Goal: Task Accomplishment & Management: Manage account settings

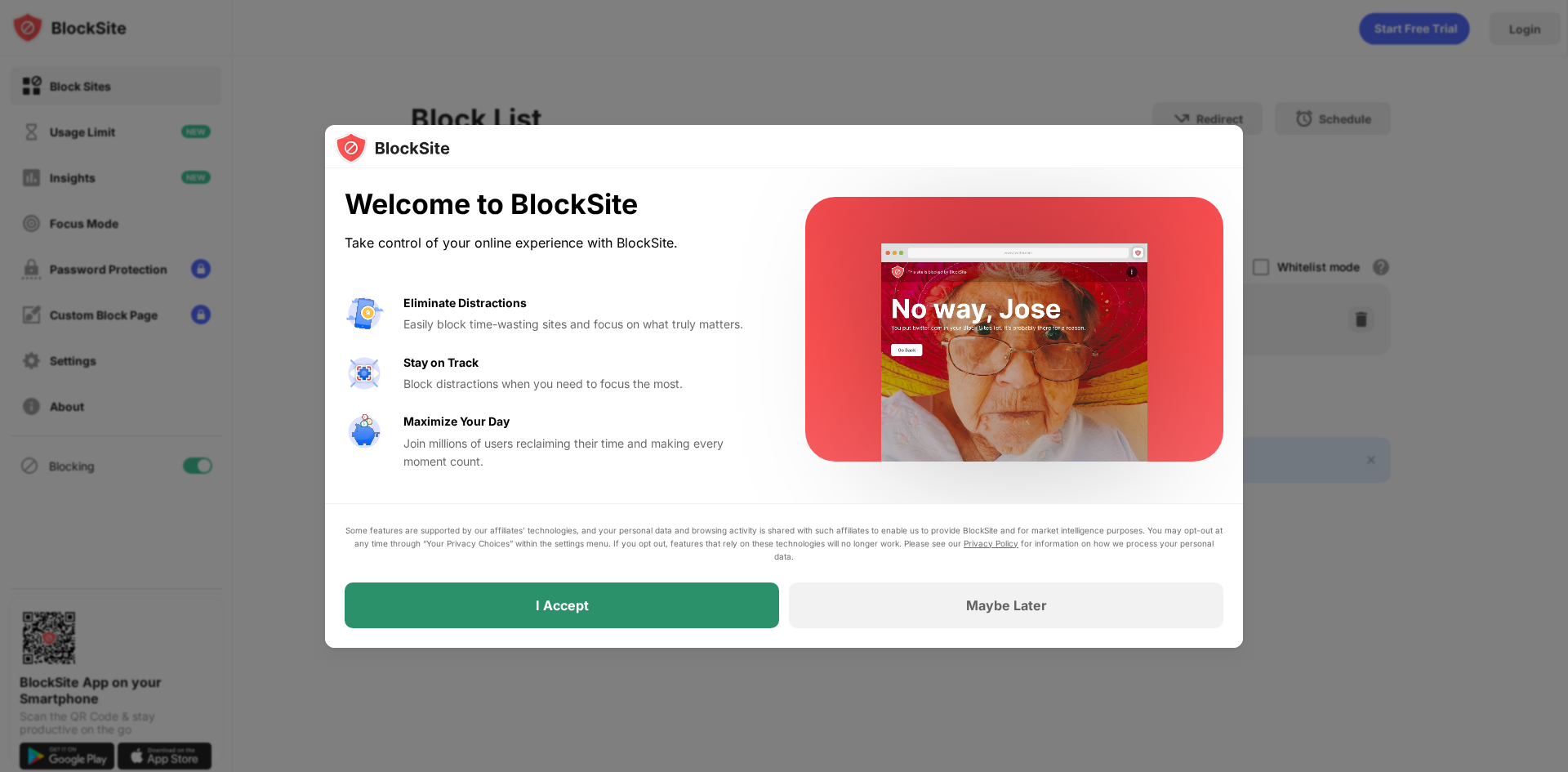
click at [544, 605] on div "I Accept" at bounding box center [562, 606] width 53 height 17
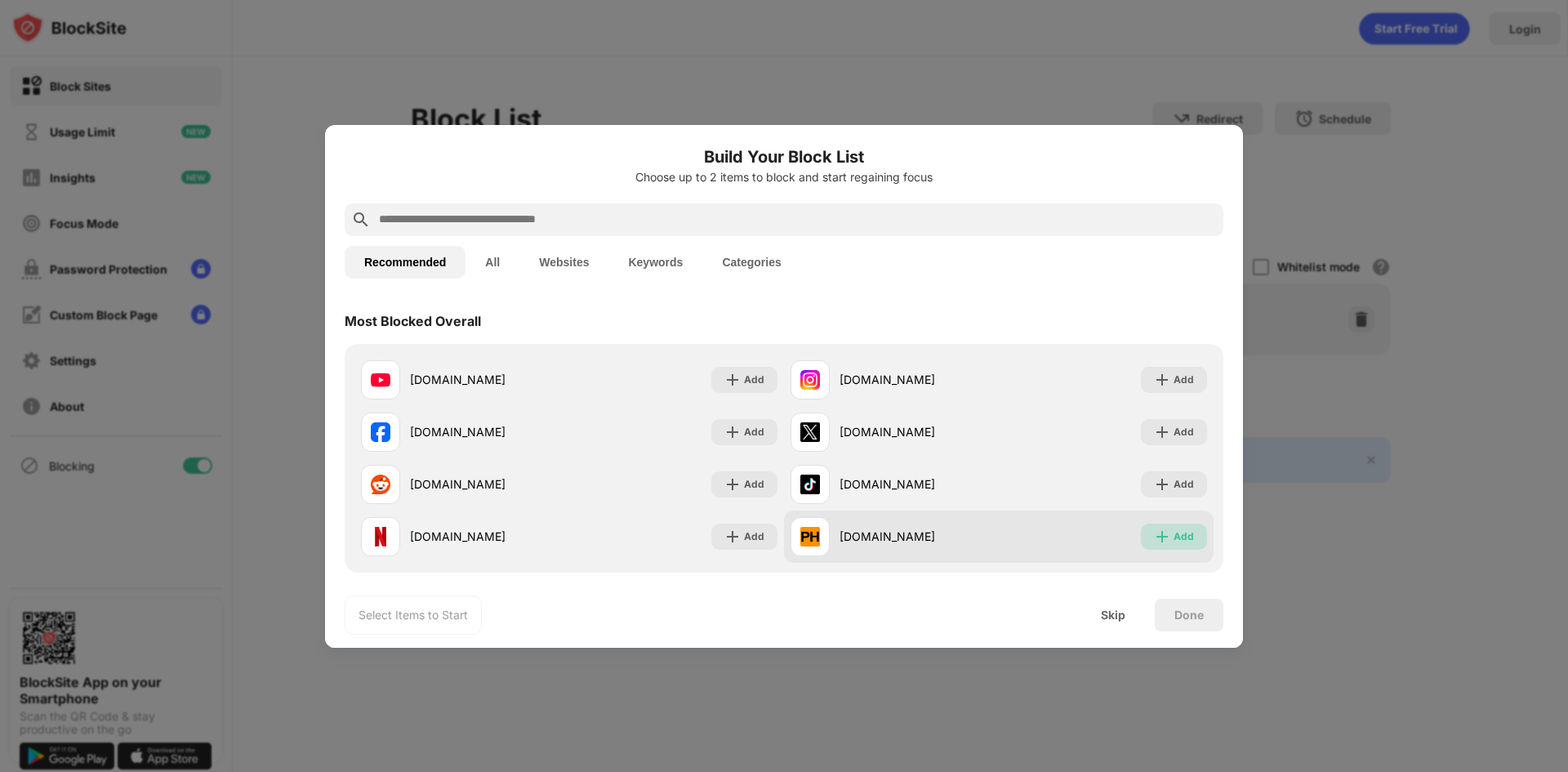
click at [1174, 539] on div "Add" at bounding box center [1184, 537] width 20 height 17
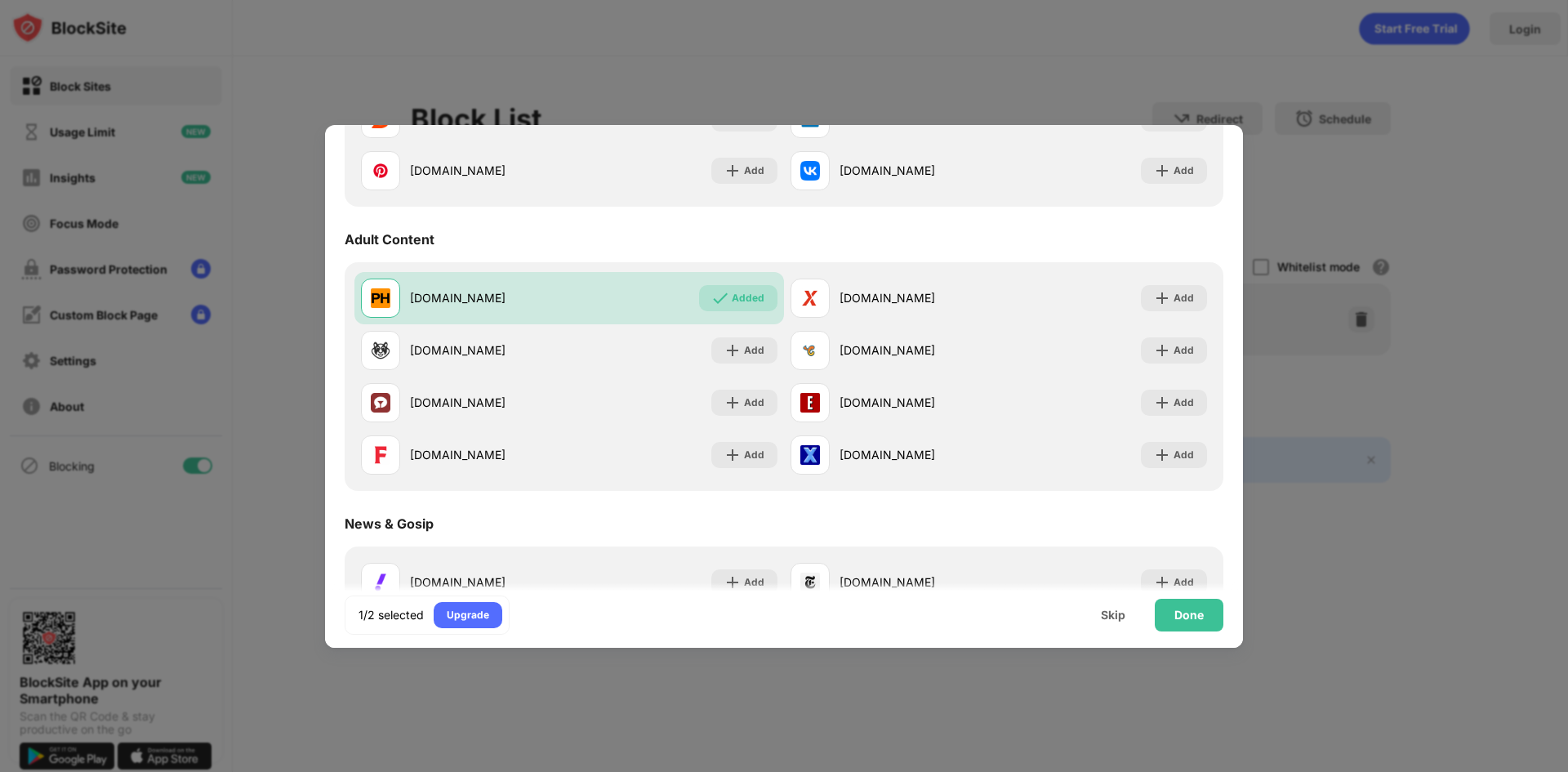
scroll to position [653, 0]
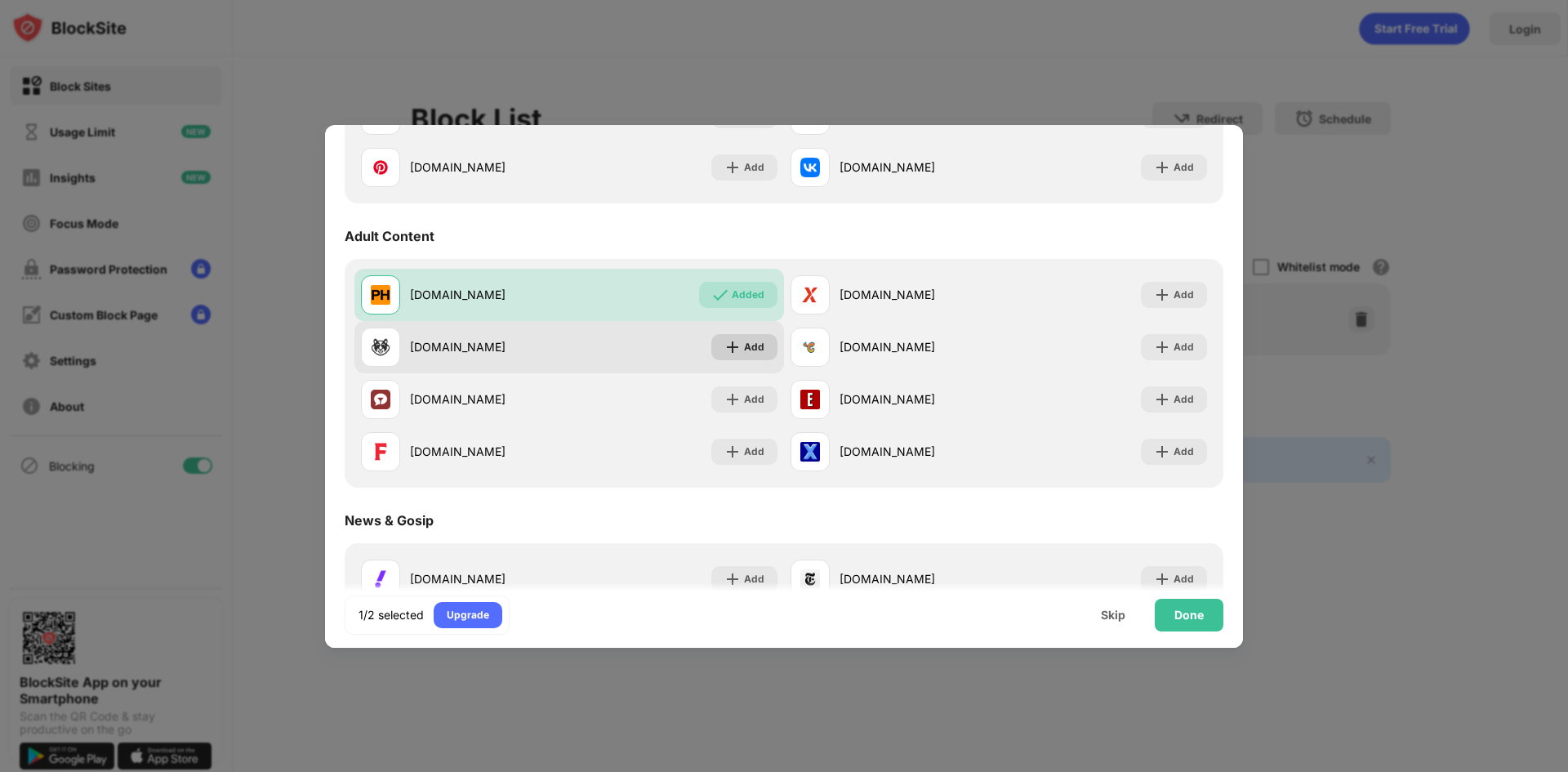
click at [761, 353] on div "Add" at bounding box center [744, 346] width 66 height 26
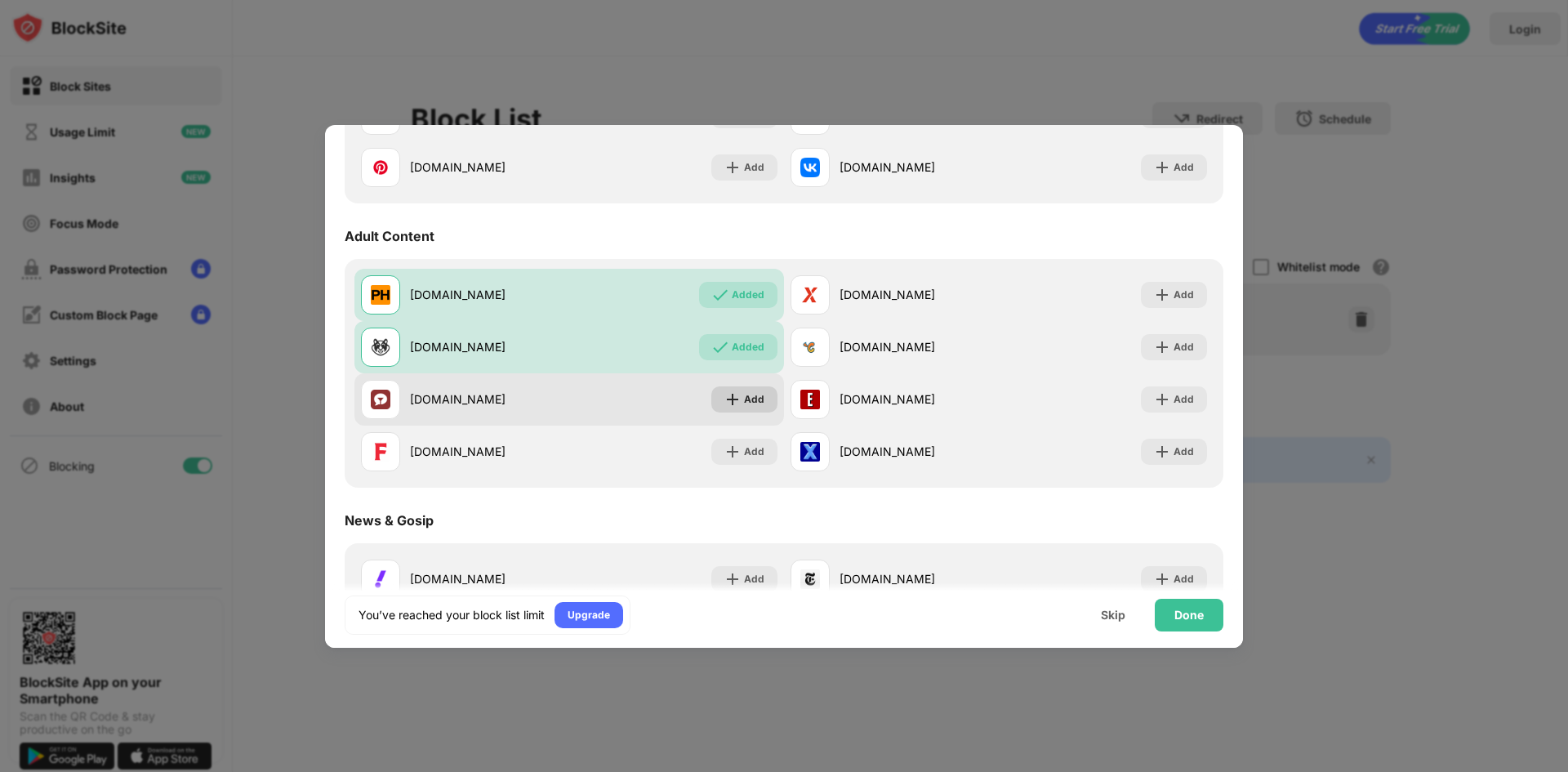
click at [751, 407] on div "Add" at bounding box center [755, 400] width 20 height 17
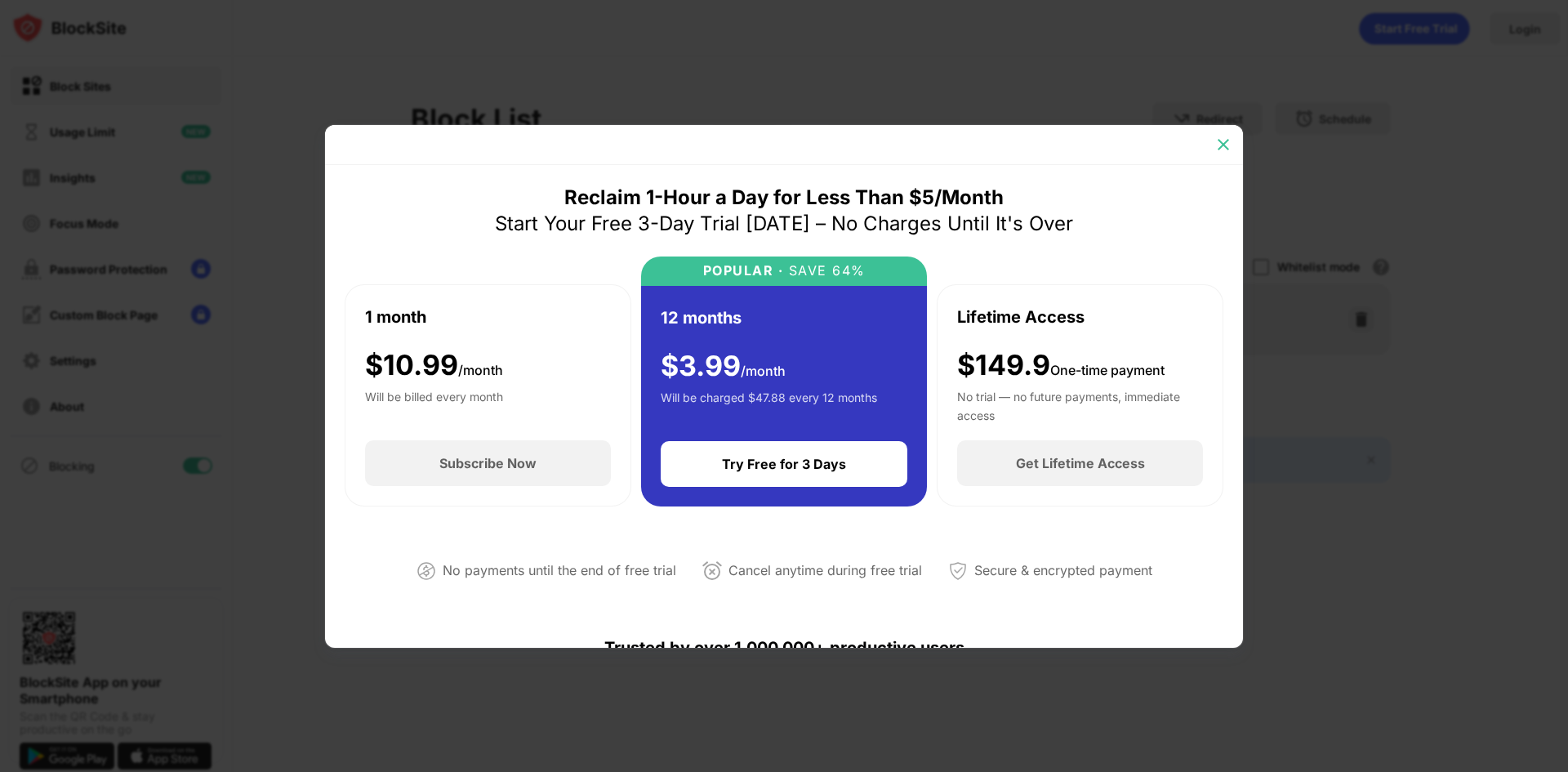
click at [1221, 146] on img at bounding box center [1223, 144] width 17 height 17
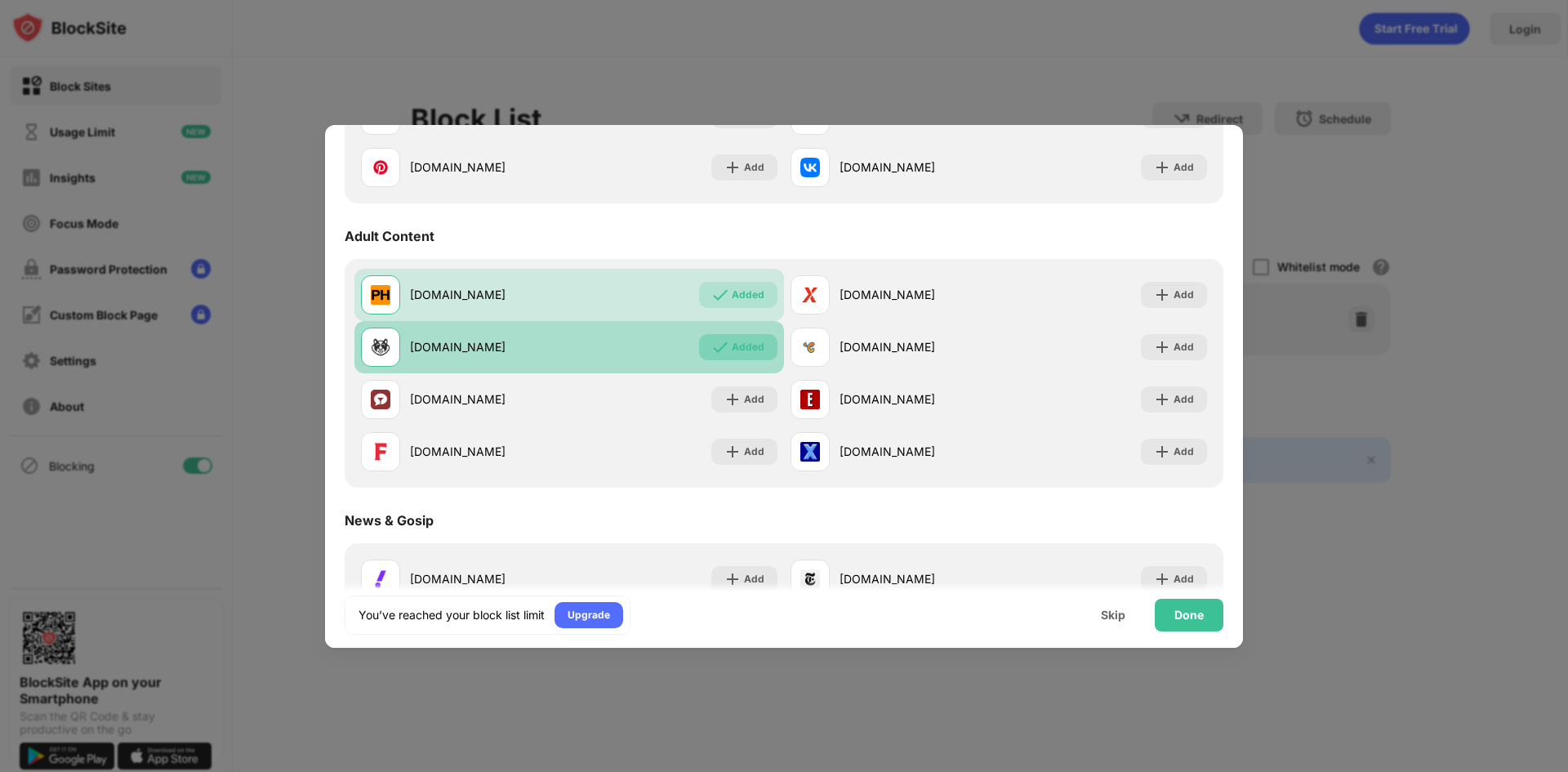
click at [740, 342] on div "Added" at bounding box center [748, 347] width 33 height 17
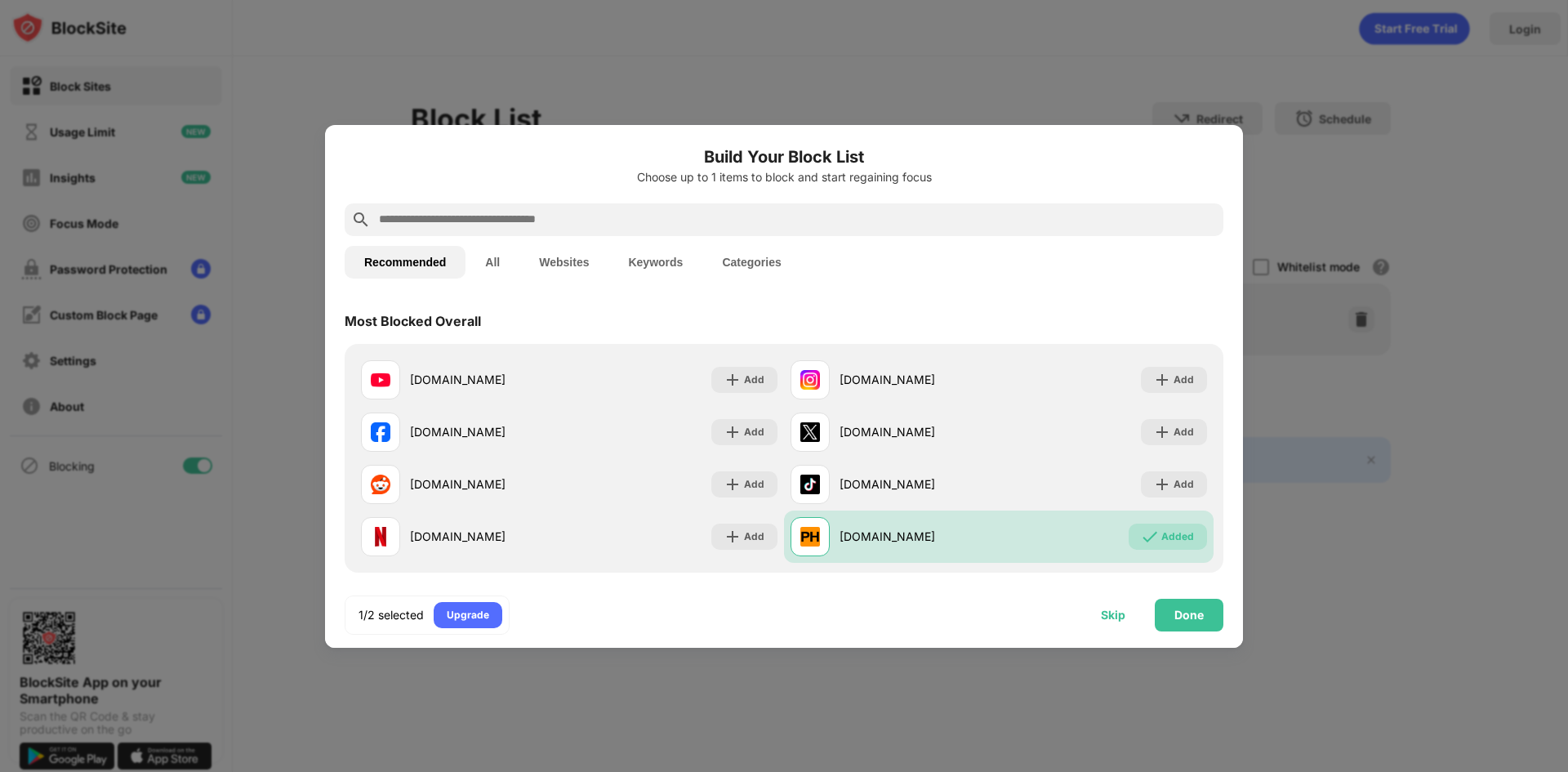
click at [1112, 612] on div "Skip" at bounding box center [1113, 615] width 25 height 13
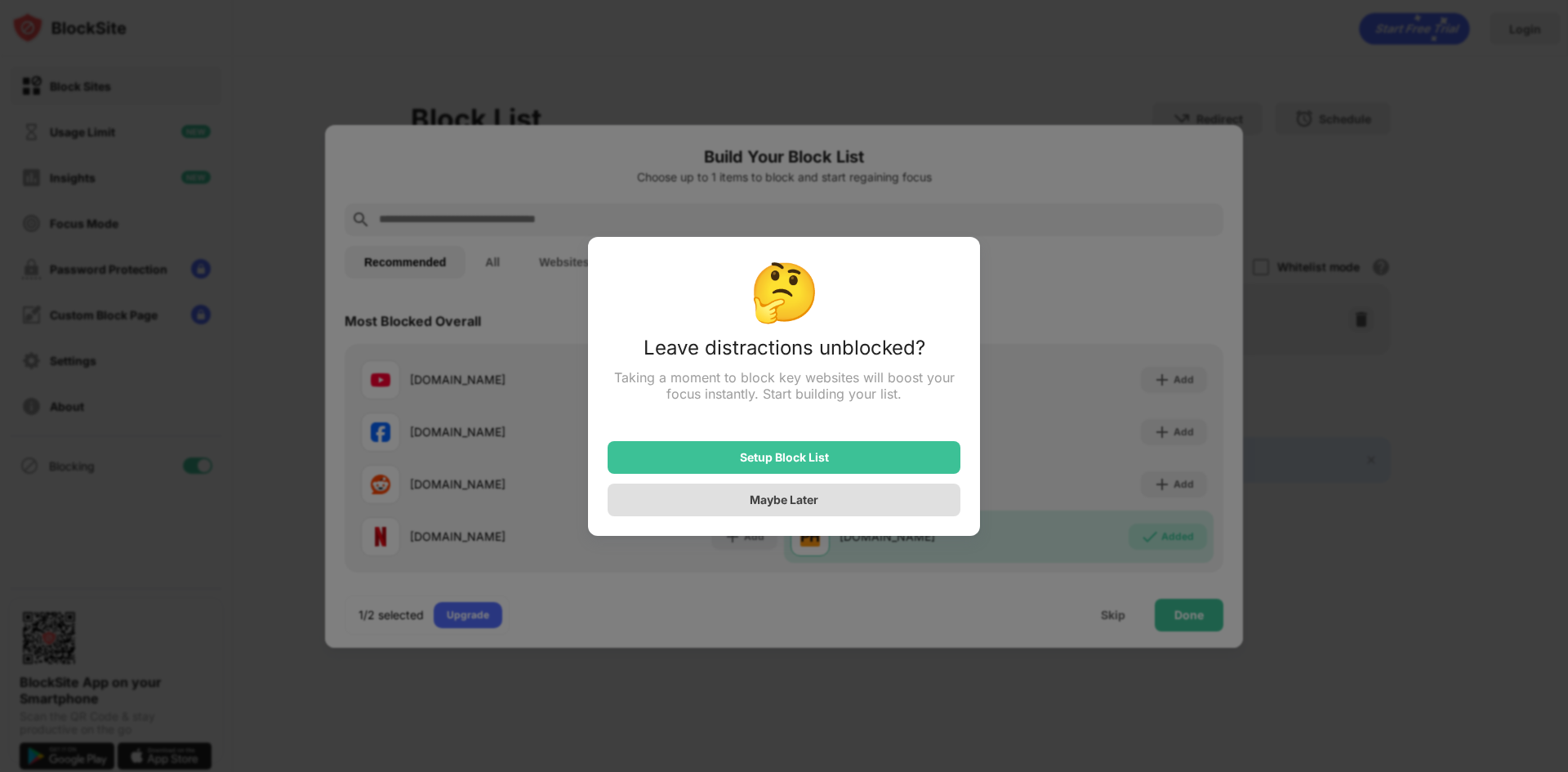
click at [824, 502] on div "Maybe Later" at bounding box center [784, 500] width 353 height 33
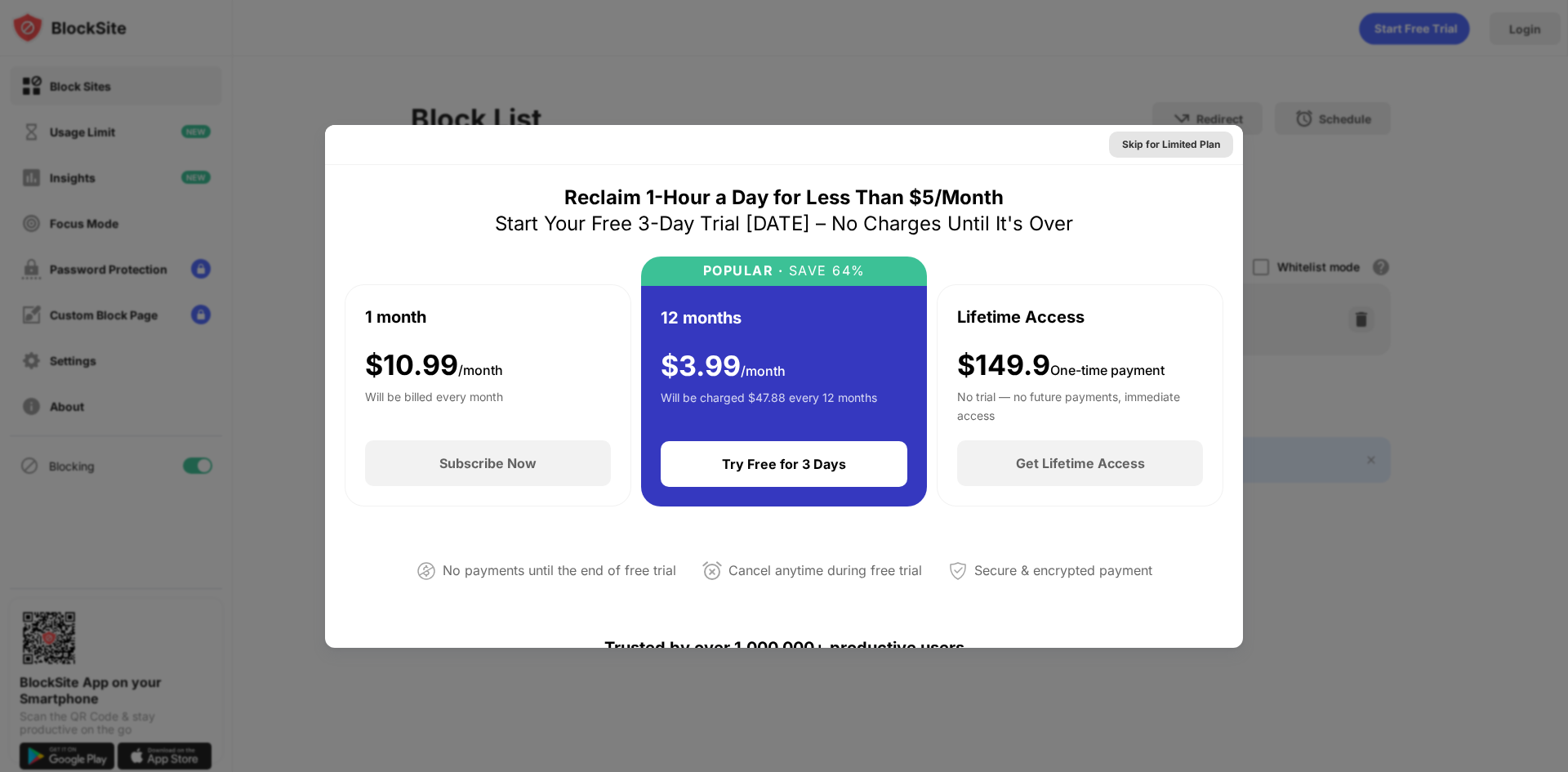
click at [1190, 143] on div "Skip for Limited Plan" at bounding box center [1171, 144] width 98 height 17
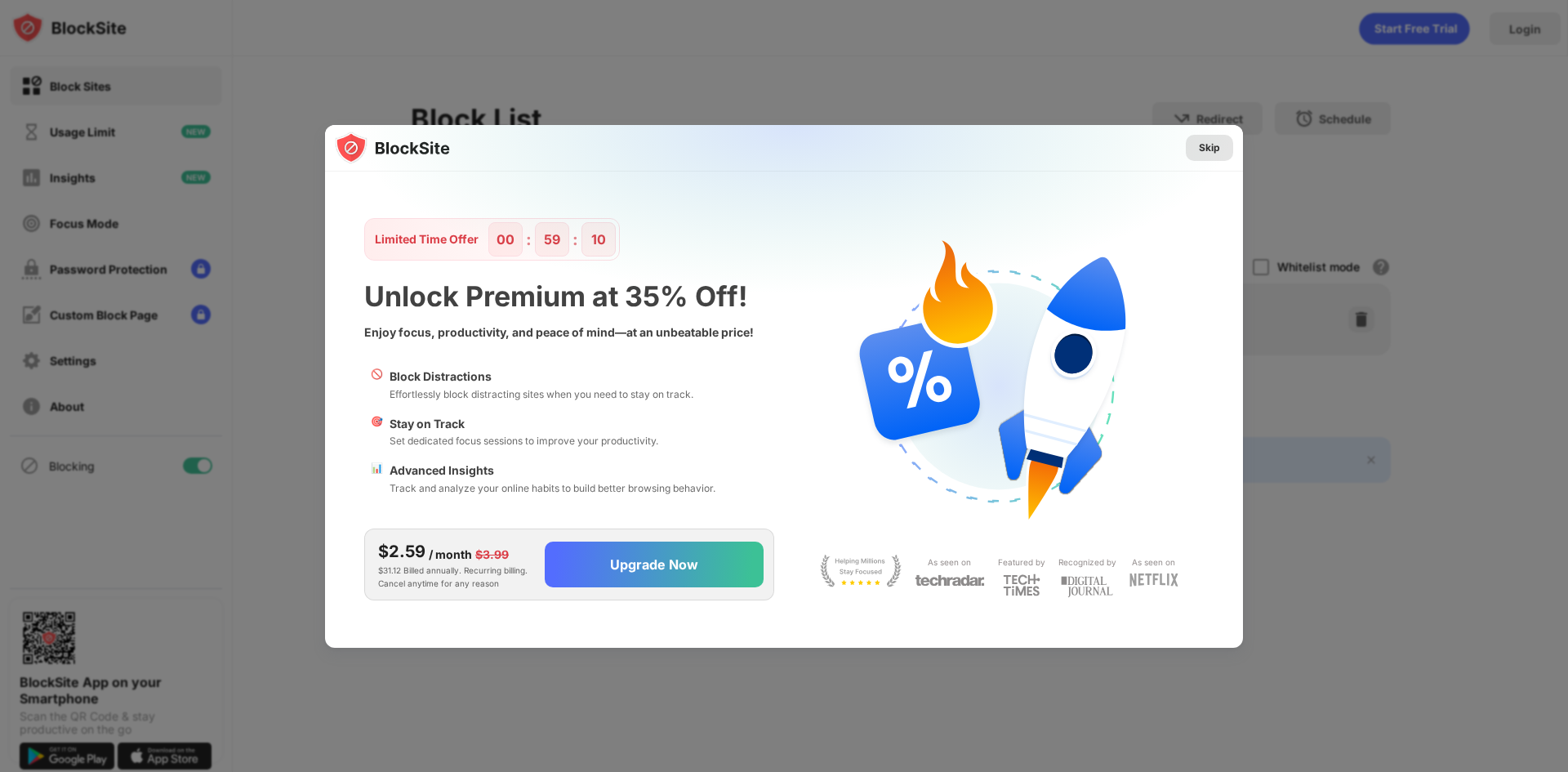
click at [1208, 146] on div "Skip" at bounding box center [1209, 148] width 21 height 17
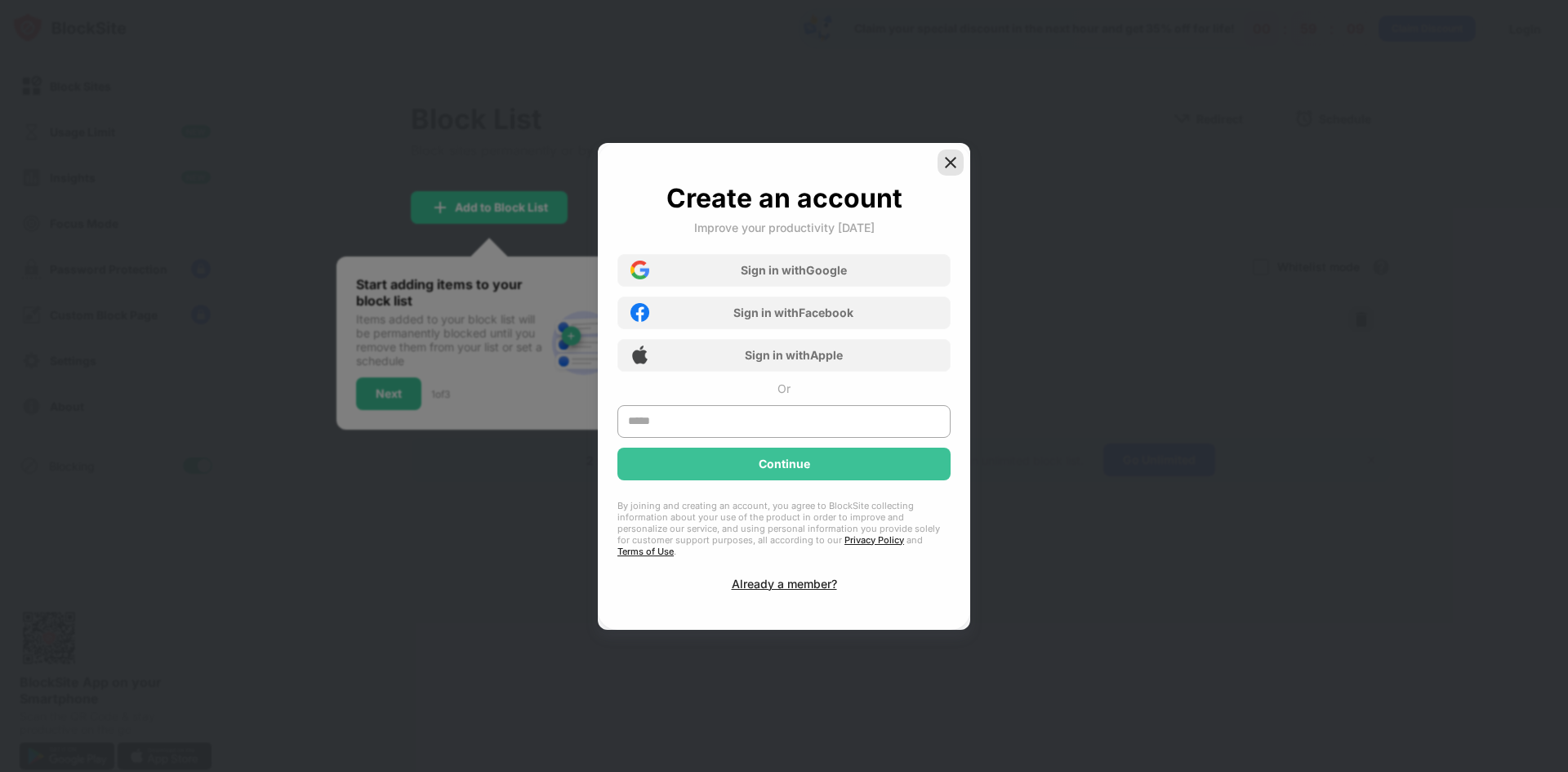
click at [953, 171] on img at bounding box center [950, 163] width 17 height 17
